Goal: Information Seeking & Learning: Learn about a topic

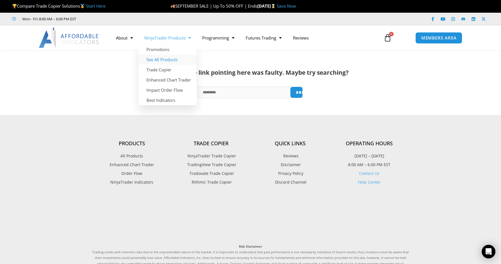
click at [169, 59] on link "See All Products" at bounding box center [167, 60] width 58 height 10
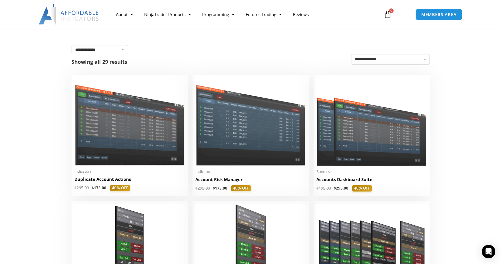
scroll to position [113, 0]
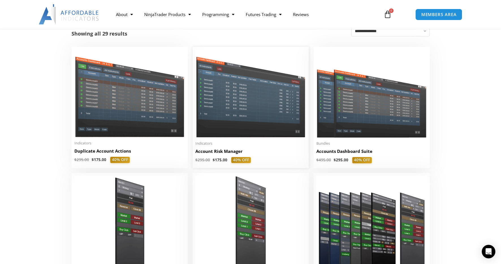
click at [261, 101] on img at bounding box center [250, 94] width 110 height 88
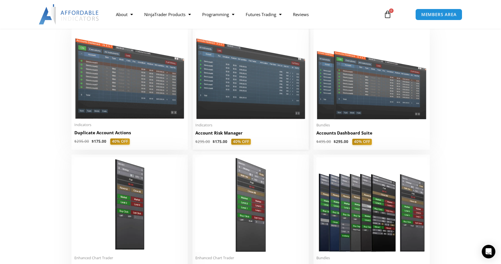
scroll to position [141, 0]
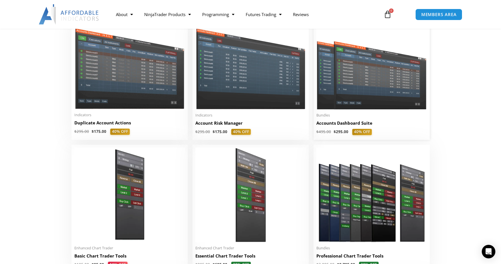
click at [354, 84] on img at bounding box center [371, 65] width 110 height 88
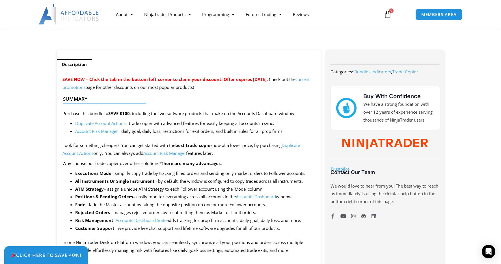
scroll to position [198, 0]
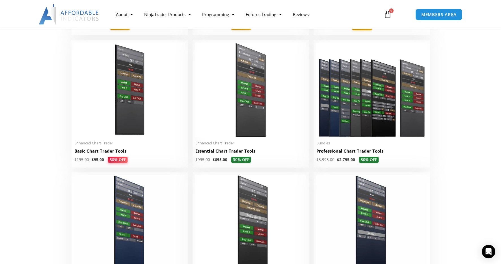
scroll to position [249, 0]
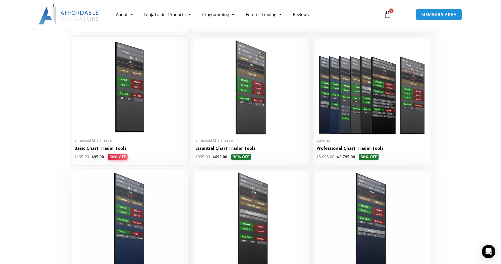
click at [110, 112] on img at bounding box center [129, 87] width 110 height 95
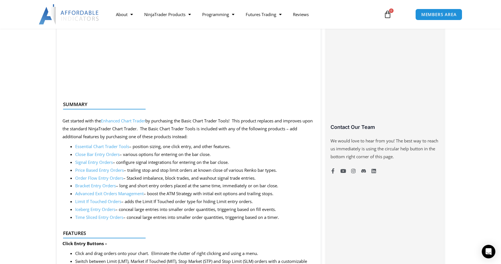
scroll to position [367, 0]
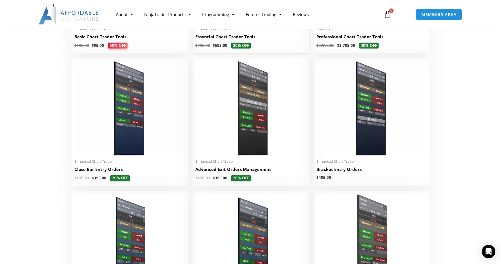
scroll to position [362, 0]
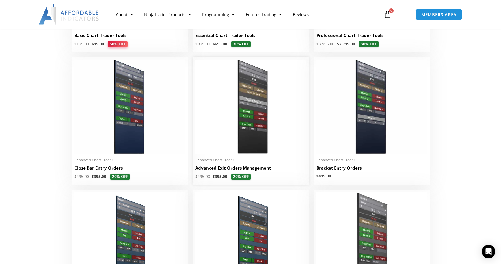
click at [286, 120] on img at bounding box center [250, 107] width 110 height 95
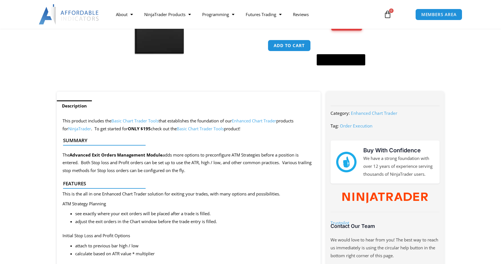
scroll to position [170, 0]
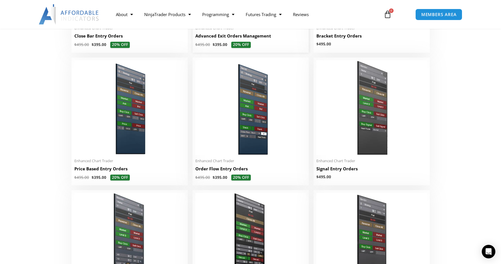
scroll to position [503, 0]
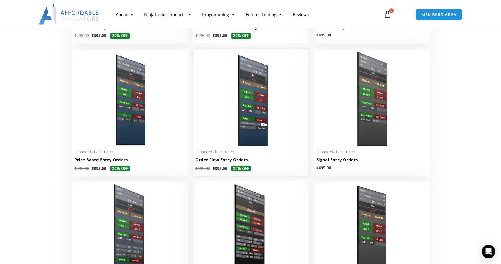
click at [261, 125] on img at bounding box center [250, 98] width 110 height 95
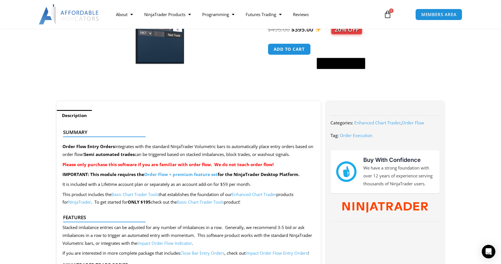
scroll to position [170, 0]
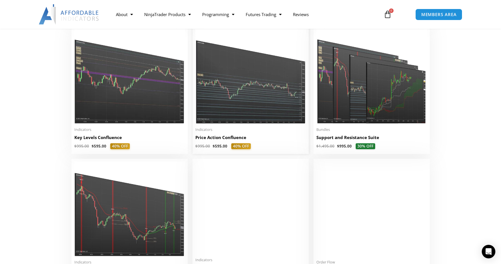
scroll to position [786, 0]
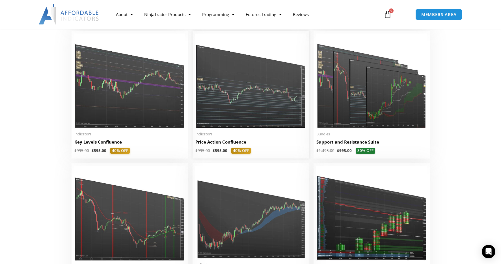
click at [242, 94] on img at bounding box center [250, 81] width 110 height 95
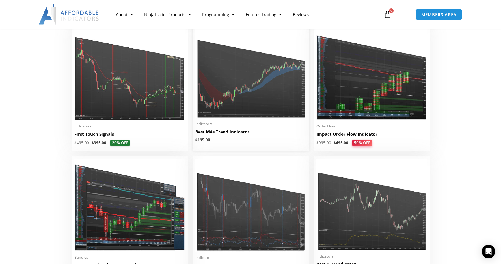
scroll to position [927, 0]
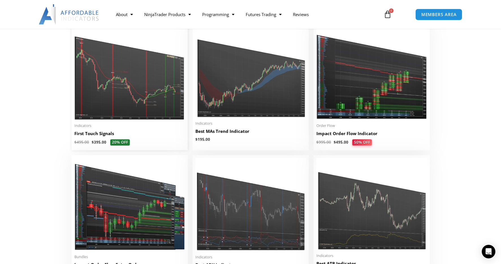
click at [130, 94] on img at bounding box center [129, 72] width 110 height 95
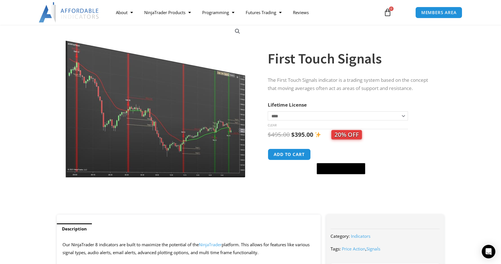
scroll to position [28, 0]
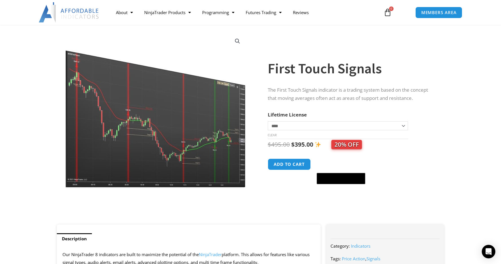
click at [153, 116] on img at bounding box center [156, 110] width 182 height 156
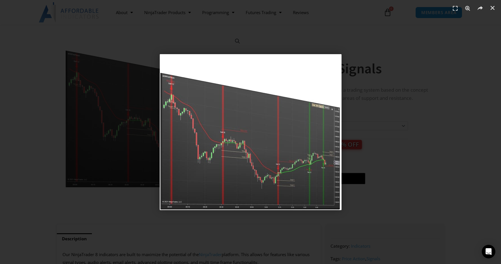
click at [222, 136] on img "1 / 1" at bounding box center [251, 132] width 182 height 156
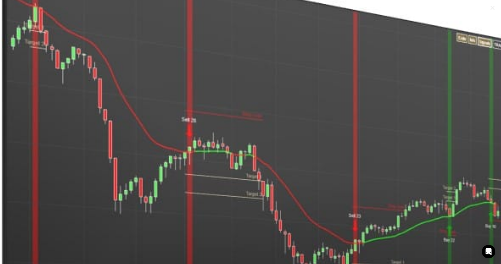
click at [223, 112] on img "1 / 1" at bounding box center [272, 119] width 545 height 469
click at [450, 84] on img "1 / 1" at bounding box center [272, 119] width 545 height 469
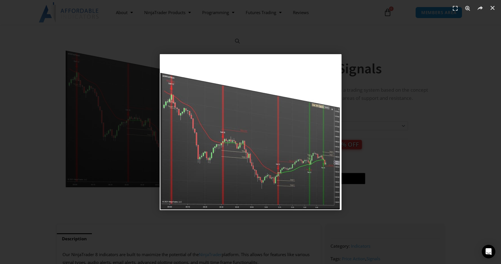
click at [354, 52] on div "1 / 1" at bounding box center [250, 132] width 461 height 225
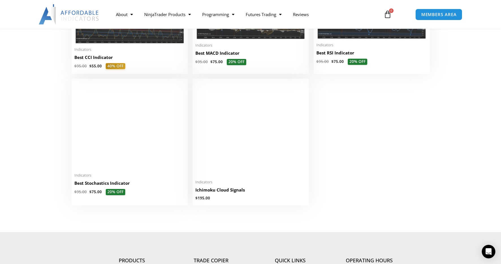
scroll to position [1266, 0]
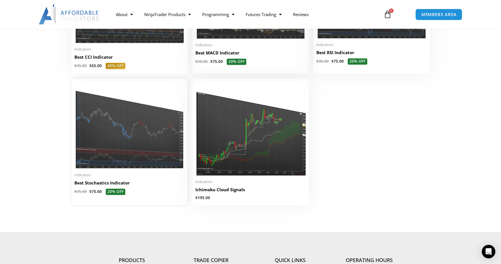
click at [148, 123] on img at bounding box center [129, 125] width 110 height 88
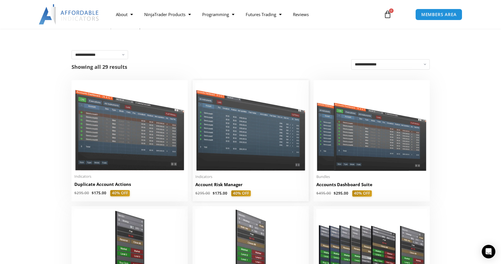
scroll to position [108, 0]
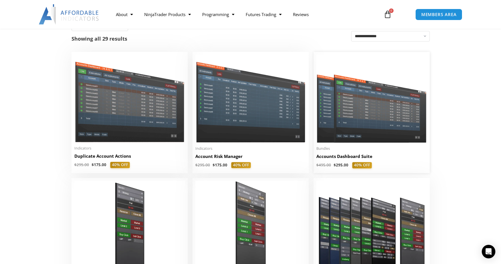
click at [370, 123] on img at bounding box center [371, 99] width 110 height 88
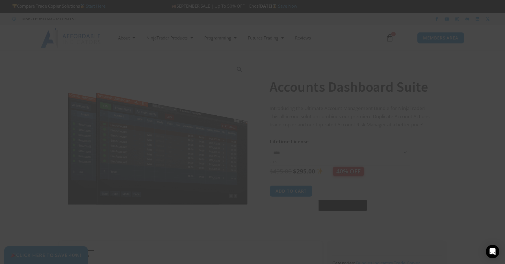
click at [358, 4] on span "SAVE 20% NOW popup" at bounding box center [361, 4] width 9 height 3
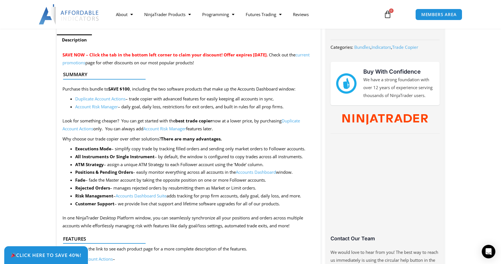
scroll to position [226, 0]
